Goal: Navigation & Orientation: Go to known website

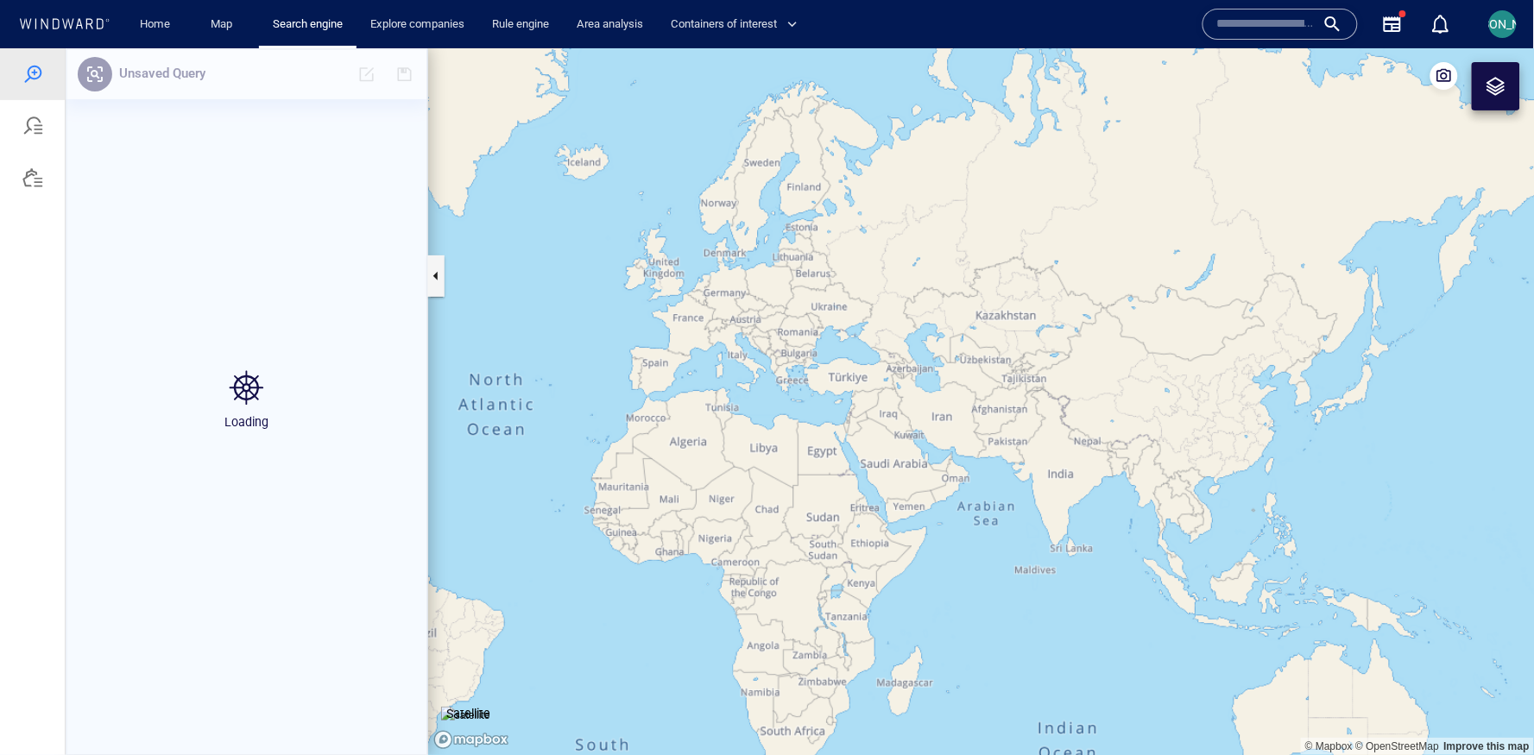
drag, startPoint x: 1299, startPoint y: 570, endPoint x: 753, endPoint y: 570, distance: 545.5
click at [753, 570] on canvas "Map" at bounding box center [981, 401] width 1106 height 708
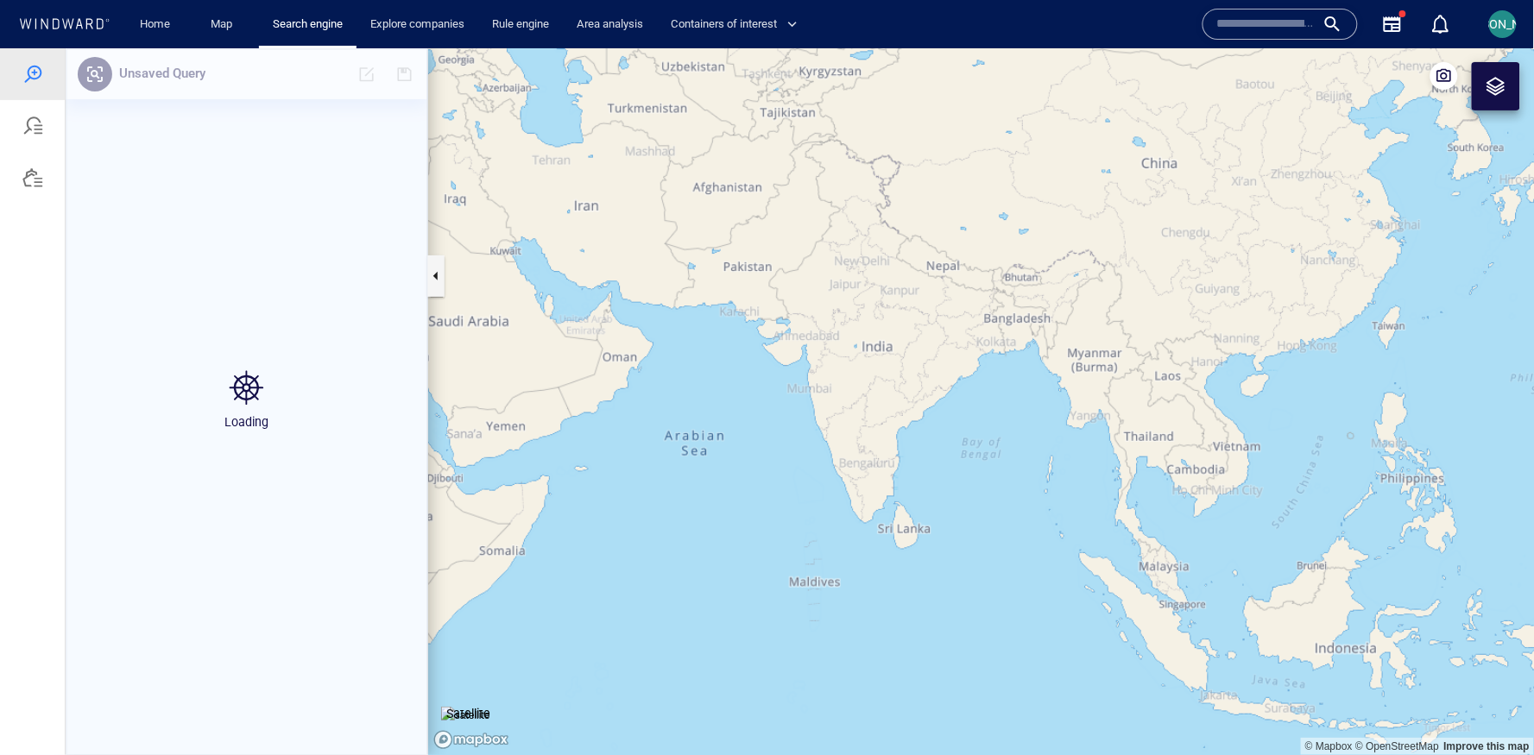
drag, startPoint x: 1210, startPoint y: 545, endPoint x: 942, endPoint y: 483, distance: 275.3
click at [940, 482] on canvas "Map" at bounding box center [981, 401] width 1106 height 708
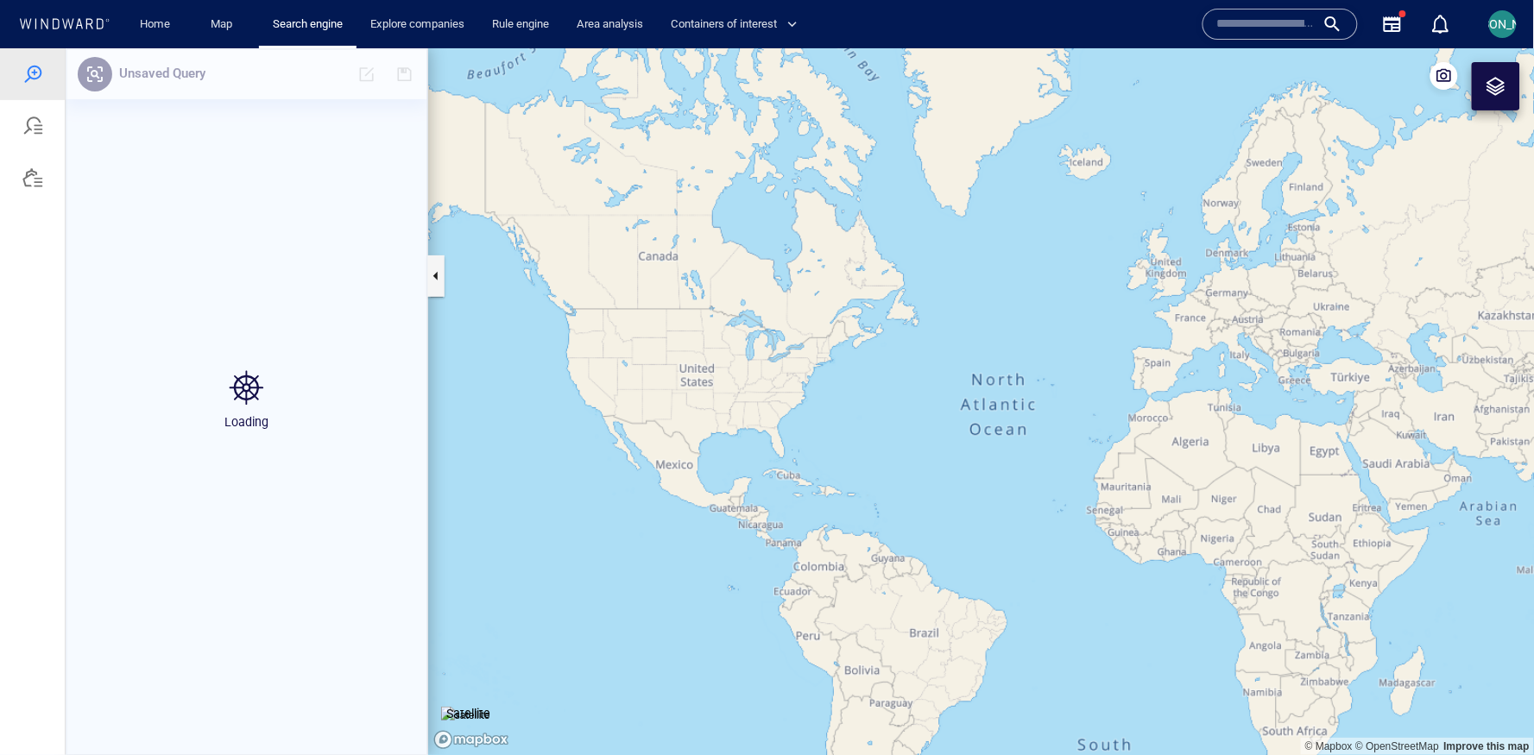
click at [558, 199] on canvas "Map" at bounding box center [981, 401] width 1106 height 708
drag, startPoint x: 1125, startPoint y: 386, endPoint x: 551, endPoint y: 270, distance: 586.3
click at [550, 270] on canvas "Map" at bounding box center [981, 401] width 1106 height 708
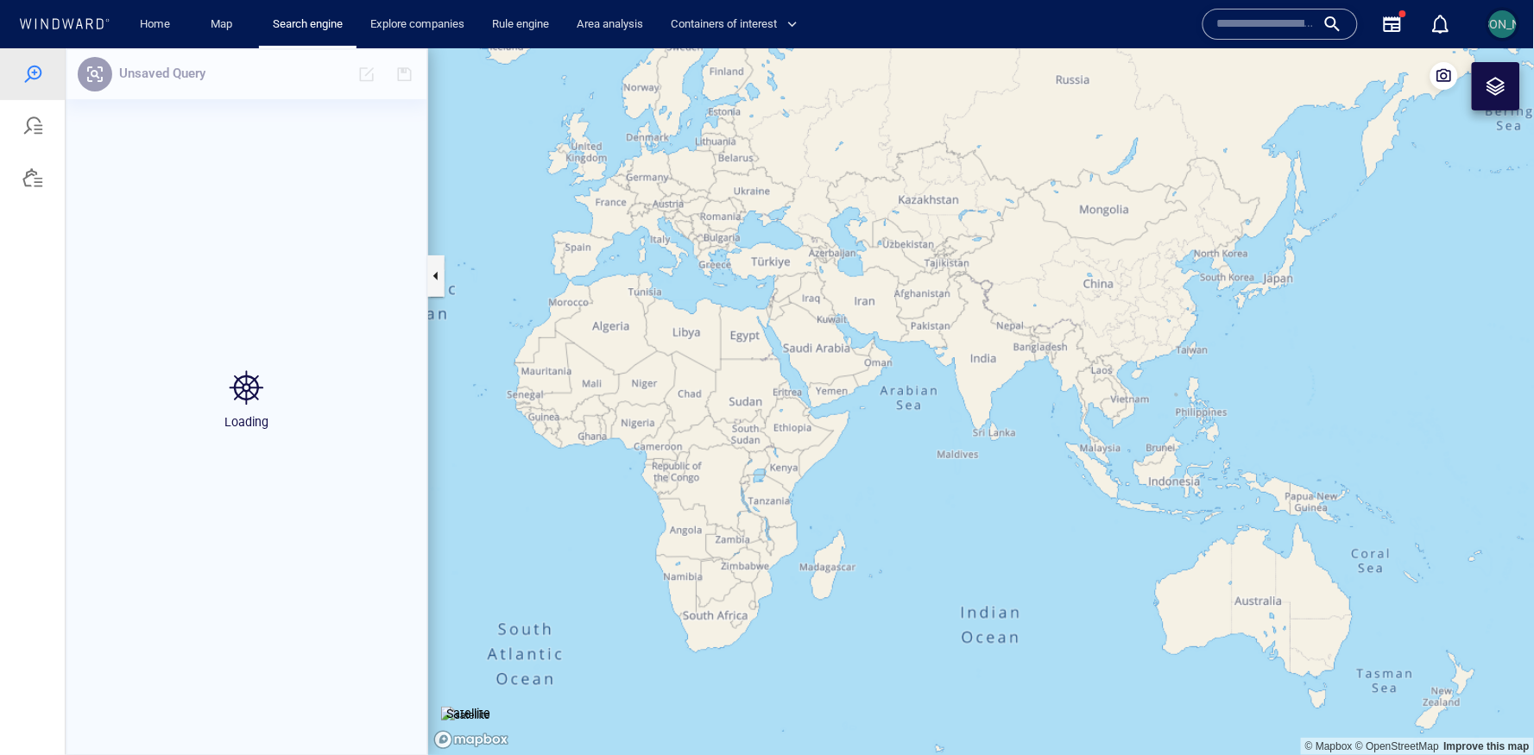
click at [1497, 32] on div "[PERSON_NAME]" at bounding box center [1503, 24] width 92 height 21
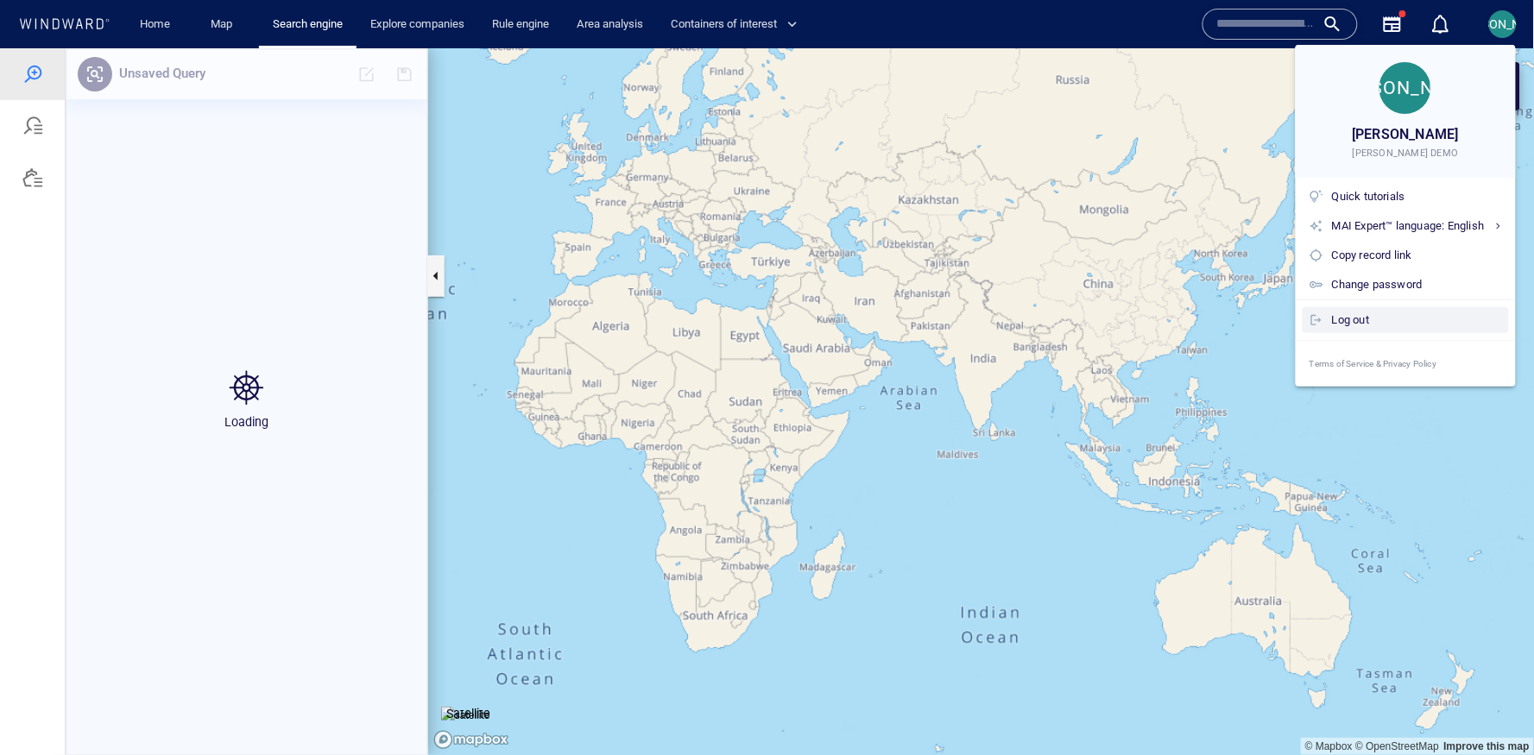
click at [1372, 319] on div "Log out" at bounding box center [1417, 320] width 170 height 19
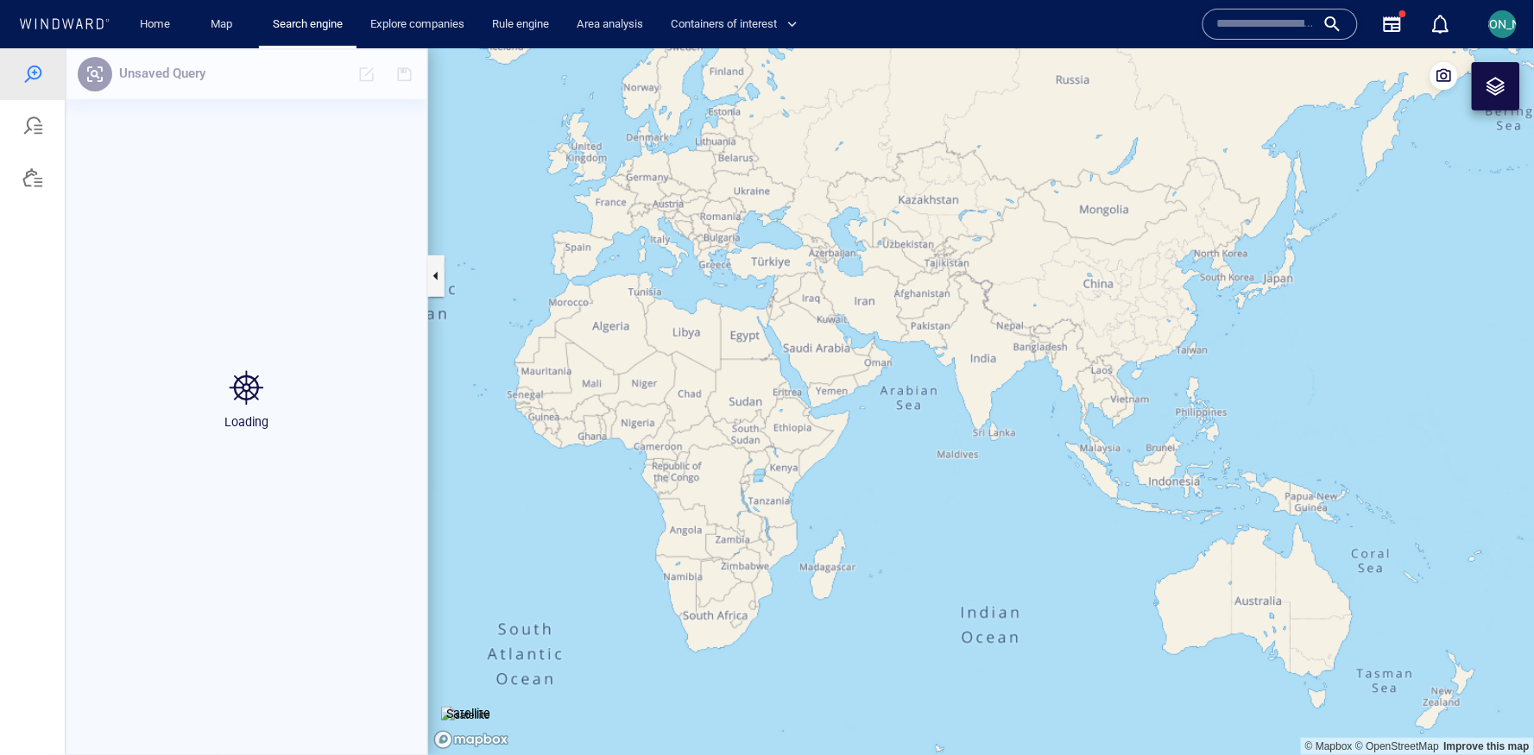
click at [350, 383] on div "Loading" at bounding box center [246, 400] width 367 height 69
